Goal: Task Accomplishment & Management: Complete application form

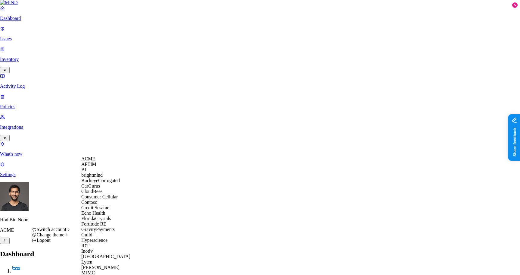
click at [115, 159] on div "ACME" at bounding box center [110, 158] width 58 height 5
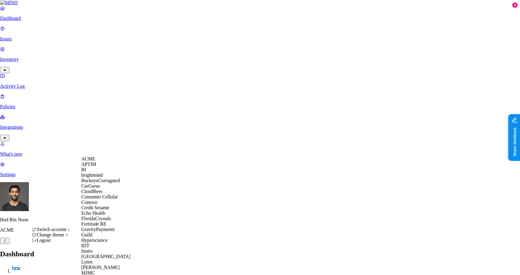
scroll to position [263, 0]
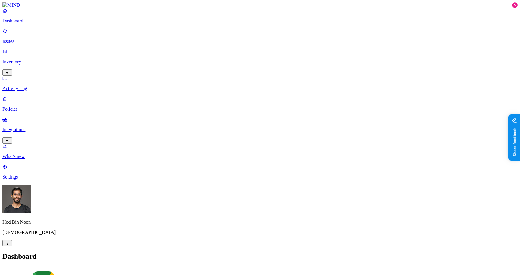
click at [21, 106] on p "Policies" at bounding box center [259, 108] width 515 height 5
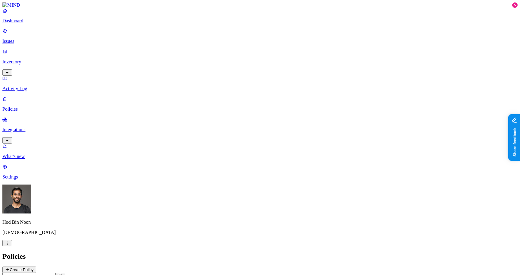
scroll to position [92, 0]
click at [40, 127] on p "Integrations" at bounding box center [259, 129] width 515 height 5
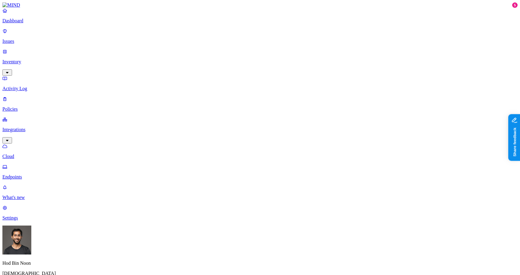
click at [20, 96] on link "Policies" at bounding box center [259, 104] width 515 height 16
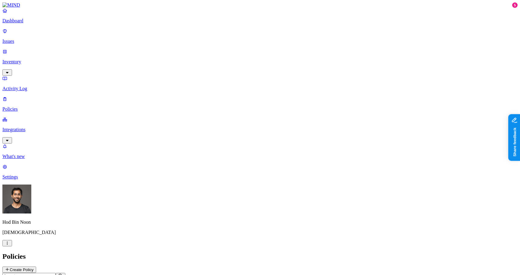
click at [36, 266] on button "Create Policy" at bounding box center [19, 269] width 34 height 6
click at [235, 207] on label "Users" at bounding box center [229, 204] width 11 height 5
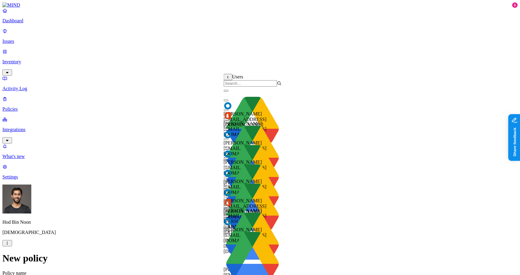
click at [243, 86] on input "search" at bounding box center [250, 83] width 53 height 6
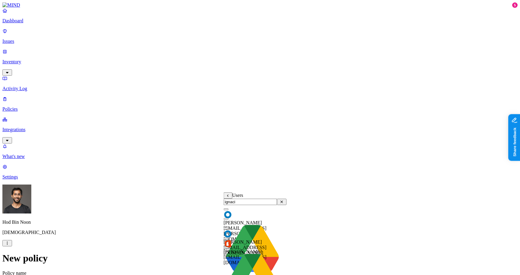
type input "ignacio"
